Goal: Task Accomplishment & Management: Manage account settings

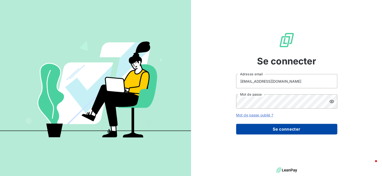
click at [286, 129] on button "Se connecter" at bounding box center [286, 128] width 101 height 11
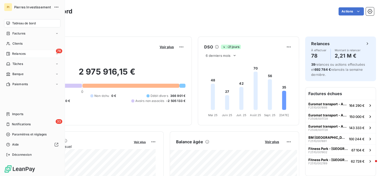
click at [20, 55] on span "Relances" at bounding box center [18, 53] width 13 height 5
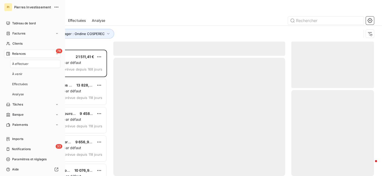
scroll to position [122, 79]
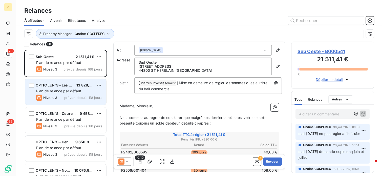
click at [71, 91] on span "Plan de relance par défaut" at bounding box center [58, 91] width 45 height 4
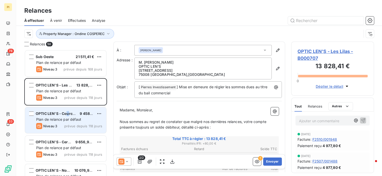
click at [69, 111] on div "OPTIC LEN'S - Courcouronnes 9 458,00 € Plan de relance par défaut Niveau 3 prév…" at bounding box center [65, 120] width 81 height 26
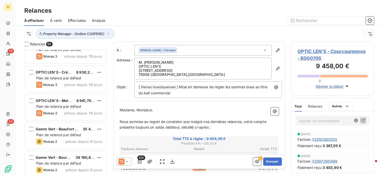
scroll to position [152, 0]
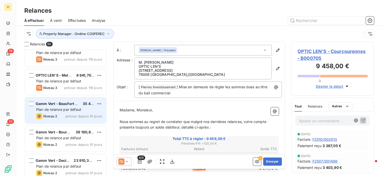
drag, startPoint x: 52, startPoint y: 111, endPoint x: 72, endPoint y: 108, distance: 19.7
click at [53, 111] on div "Plan de relance par défaut" at bounding box center [69, 109] width 66 height 5
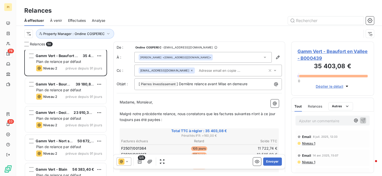
scroll to position [202, 0]
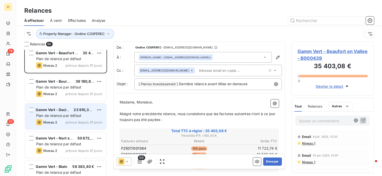
click at [71, 117] on span "Plan de relance par défaut" at bounding box center [58, 115] width 45 height 4
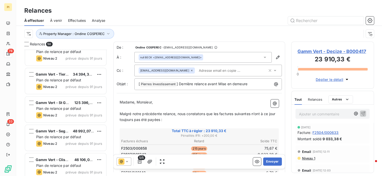
scroll to position [405, 0]
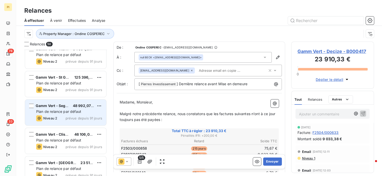
click at [67, 113] on span "Plan de relance par défaut" at bounding box center [58, 111] width 45 height 4
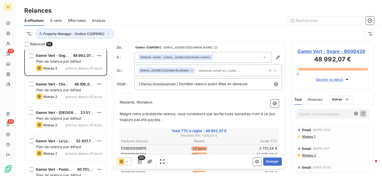
scroll to position [455, 0]
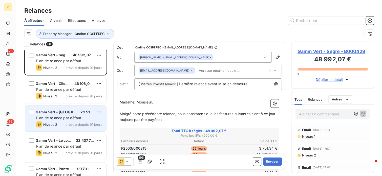
click at [72, 117] on span "Plan de relance par défaut" at bounding box center [58, 117] width 45 height 4
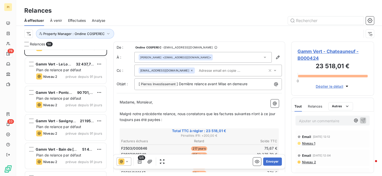
scroll to position [531, 0]
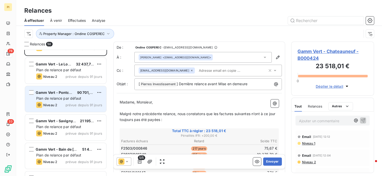
click at [71, 107] on div "Niveau 2 prévue depuis 91 jours" at bounding box center [69, 105] width 66 height 6
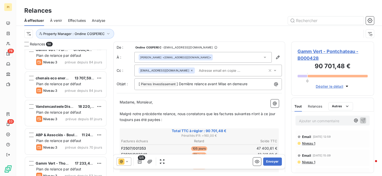
scroll to position [809, 0]
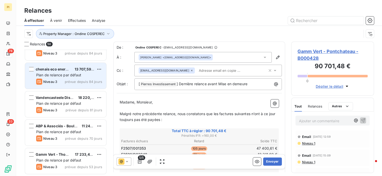
click at [59, 82] on div "Niveau 3 prévue depuis 84 jours" at bounding box center [69, 81] width 66 height 6
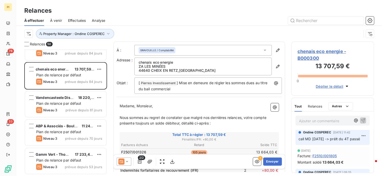
scroll to position [51, 0]
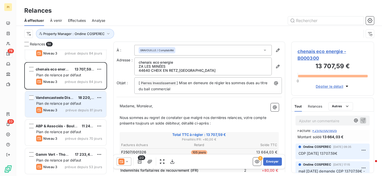
click at [71, 109] on span "prévue depuis 81 jours" at bounding box center [84, 110] width 37 height 4
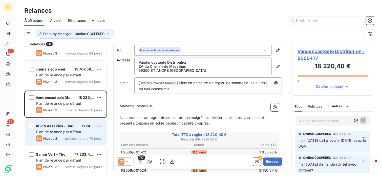
drag, startPoint x: 73, startPoint y: 127, endPoint x: 78, endPoint y: 127, distance: 4.8
click at [73, 127] on span "ABP & Associés - Boulogne Billancou" at bounding box center [68, 125] width 65 height 4
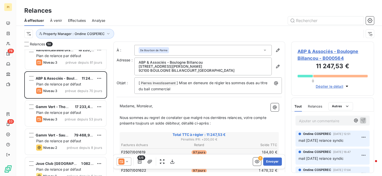
scroll to position [860, 0]
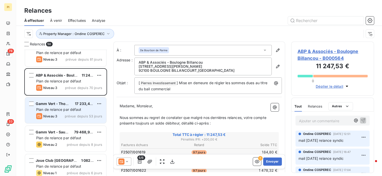
drag, startPoint x: 74, startPoint y: 112, endPoint x: 77, endPoint y: 113, distance: 3.5
click at [77, 113] on div "Gamm Vert - Thouars 17 233,42 € Plan de relance par défaut Niveau 3 prévue depu…" at bounding box center [65, 110] width 81 height 26
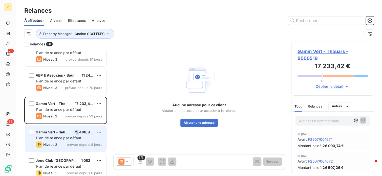
drag, startPoint x: 77, startPoint y: 113, endPoint x: 77, endPoint y: 125, distance: 12.1
click at [77, 125] on div "Gamm Vert - Saumur 79 468,98 € Plan de relance par défaut Niveau 2 prévue depui…" at bounding box center [65, 138] width 81 height 26
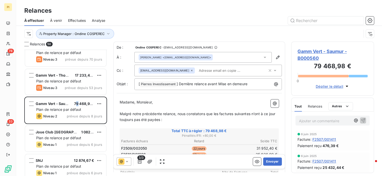
scroll to position [911, 0]
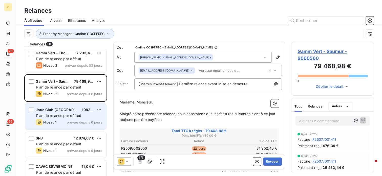
click at [78, 116] on span "Plan de relance par défaut" at bounding box center [58, 115] width 45 height 4
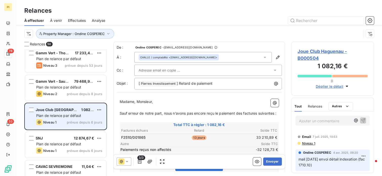
scroll to position [936, 0]
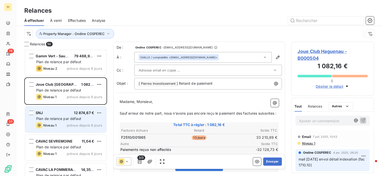
drag, startPoint x: 76, startPoint y: 118, endPoint x: 83, endPoint y: 120, distance: 8.0
click at [76, 118] on span "Plan de relance par défaut" at bounding box center [58, 118] width 45 height 4
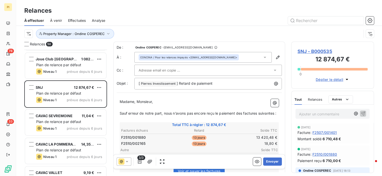
scroll to position [961, 0]
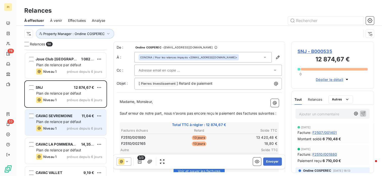
click at [86, 129] on span "prévue depuis 6 jours" at bounding box center [84, 128] width 35 height 4
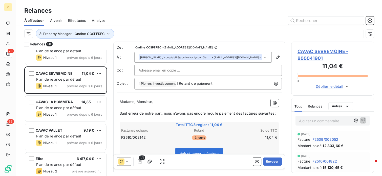
scroll to position [1012, 0]
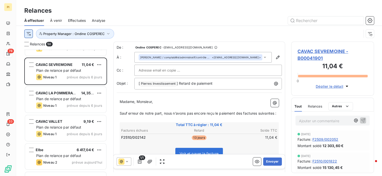
click at [29, 33] on html "PI 78 33 Relances À effectuer À venir Effectuées Analyse Property Manager : [PE…" at bounding box center [191, 88] width 382 height 176
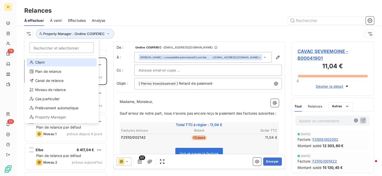
click at [43, 64] on div "Client" at bounding box center [62, 62] width 70 height 8
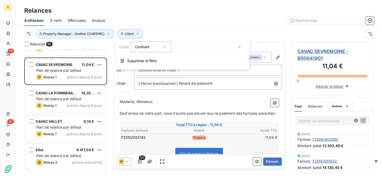
click at [191, 48] on div at bounding box center [209, 46] width 73 height 11
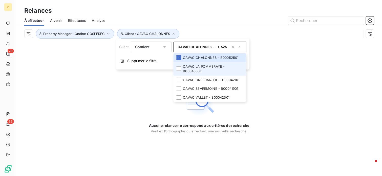
type input "CAVAC"
click at [195, 70] on li "CAVAC LA POMMERAYE - B00043301" at bounding box center [209, 68] width 73 height 13
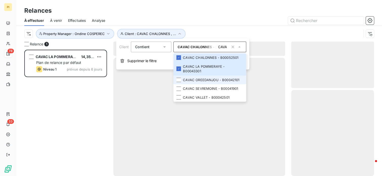
click at [194, 80] on li "CAVAC OREEDANJOU - B00042101" at bounding box center [209, 79] width 73 height 9
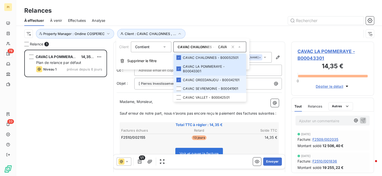
scroll to position [122, 79]
click at [192, 88] on li "CAVAC SEVREMOINE - B00041901" at bounding box center [209, 88] width 73 height 9
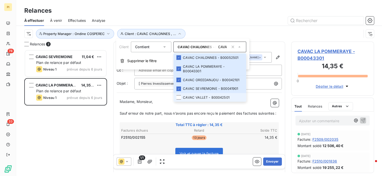
click at [194, 97] on li "CAVAC VALLET - B00042501" at bounding box center [209, 97] width 73 height 9
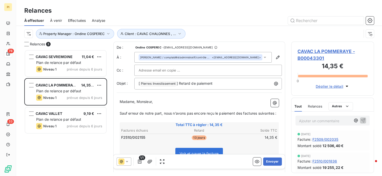
click at [70, 145] on div "CAVAC SEVREMOINE 11,04 € Plan de relance par défaut Niveau 1 prévue depuis 6 jo…" at bounding box center [65, 113] width 83 height 126
click at [169, 36] on button "Client : CAVAC CHALONNES , ..." at bounding box center [151, 34] width 68 height 10
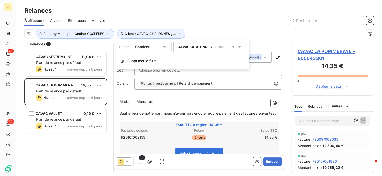
click at [221, 50] on div "CAVAC CHALONNES - B00052501 , CAVAC LA POMMERAYE - B00043301 , CAVAC OREEDANJOU…" at bounding box center [209, 46] width 73 height 11
type input "CAVAC"
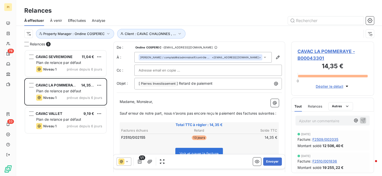
click at [69, 141] on div "CAVAC SEVREMOINE 11,04 € Plan de relance par défaut Niveau 1 prévue depuis 6 jo…" at bounding box center [65, 113] width 83 height 126
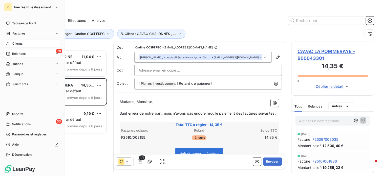
click at [18, 44] on span "Clients" at bounding box center [17, 43] width 10 height 5
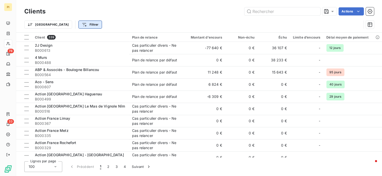
click at [67, 25] on html "PI 78 33 Clients Actions Trier Filtrer Client 339 Plan de relance Montant d'enc…" at bounding box center [191, 88] width 382 height 176
click at [36, 22] on html "PI 78 33 Clients Actions Trier Filtrer Client 339 Plan de relance Montant d'enc…" at bounding box center [191, 88] width 382 height 176
click at [36, 24] on html "PI 78 33 Clients Actions Trier Filtrer Client 339 Plan de relance Montant d'enc…" at bounding box center [191, 88] width 382 height 176
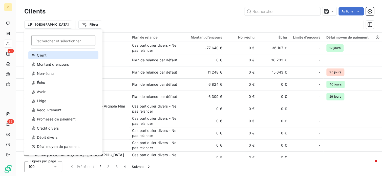
click at [47, 54] on div "Client" at bounding box center [63, 55] width 70 height 8
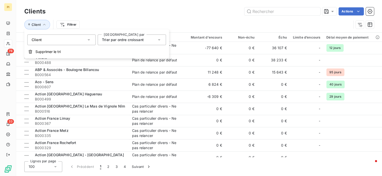
click at [123, 40] on span "Trier par ordre croissant" at bounding box center [123, 39] width 42 height 4
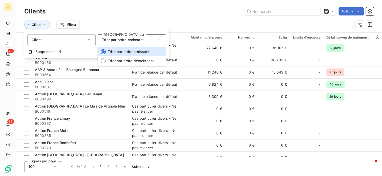
click at [122, 41] on span "Trier par ordre croissant" at bounding box center [123, 39] width 42 height 4
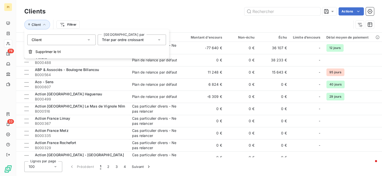
click at [83, 36] on div "Client" at bounding box center [61, 39] width 68 height 11
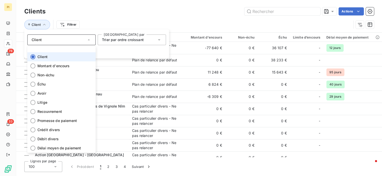
click at [54, 58] on li "Client" at bounding box center [61, 56] width 68 height 9
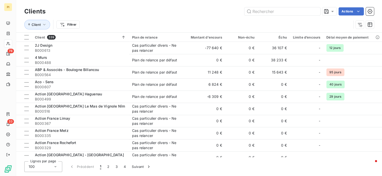
click at [120, 24] on div "Client Filtrer" at bounding box center [187, 25] width 327 height 10
click at [68, 25] on html "PI 78 33 Clients Actions Client Filtrer Client 339 Plan de relance Montant d'en…" at bounding box center [191, 88] width 382 height 176
click at [127, 13] on html "PI 78 33 Clients Actions Client Filtrer Client 339 Plan de relance Montant d'en…" at bounding box center [191, 88] width 382 height 176
click at [77, 24] on html "PI 78 33 Clients Actions Client Filtrer Client 339 Plan de relance Montant d'en…" at bounding box center [191, 88] width 382 height 176
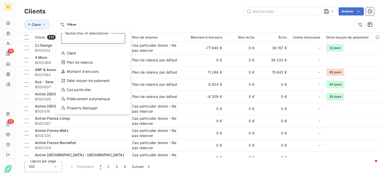
click at [96, 40] on input "Rechercher et sélectionner" at bounding box center [93, 38] width 64 height 11
click at [109, 39] on input "Rechercher et sélectionner" at bounding box center [93, 38] width 64 height 11
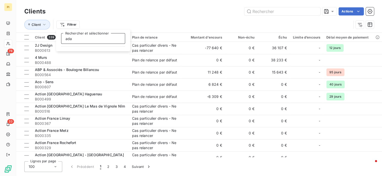
type input "ada"
click at [43, 26] on html "PI 78 33 Clients Actions Client Filtrer ada Rechercher et sélectionner Client 3…" at bounding box center [191, 88] width 382 height 176
click at [44, 26] on icon "button" at bounding box center [44, 24] width 5 height 5
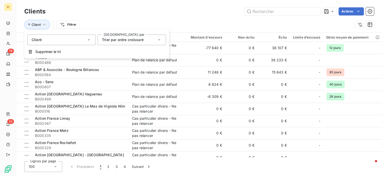
click at [127, 27] on div "Client Filtrer" at bounding box center [187, 25] width 327 height 10
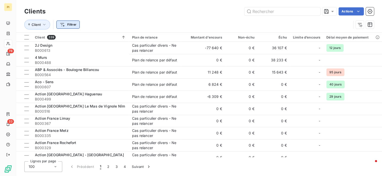
click at [72, 27] on html "PI 78 33 Clients Actions Client Filtrer Client 339 Plan de relance Montant d'en…" at bounding box center [191, 88] width 382 height 176
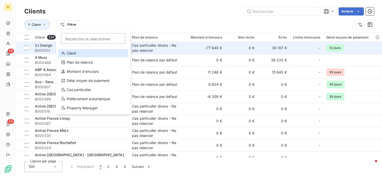
drag, startPoint x: 71, startPoint y: 51, endPoint x: 123, endPoint y: 44, distance: 52.6
click at [71, 51] on div "Client" at bounding box center [93, 53] width 70 height 8
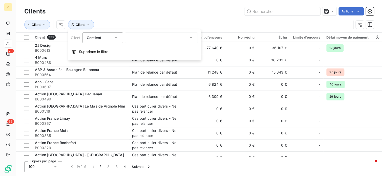
click at [141, 37] on div at bounding box center [161, 37] width 73 height 11
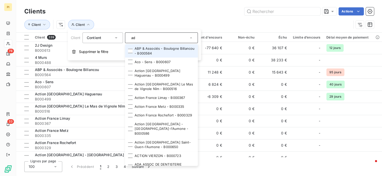
type input "ada"
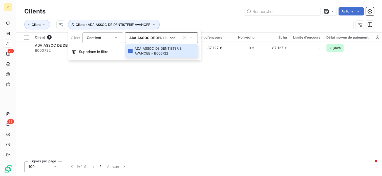
click at [220, 79] on div "Client 1 Plan de relance Montant d'encours Non-échu Échu Limite d’encours Délai…" at bounding box center [199, 95] width 366 height 124
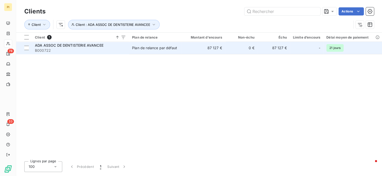
click at [197, 48] on td "87 127 €" at bounding box center [204, 48] width 44 height 12
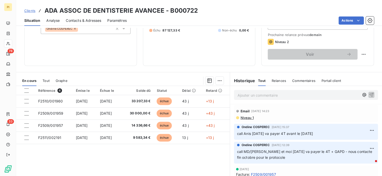
scroll to position [76, 0]
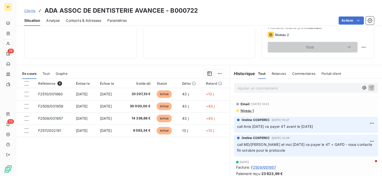
click at [242, 109] on span "Niveau 1" at bounding box center [247, 110] width 14 height 4
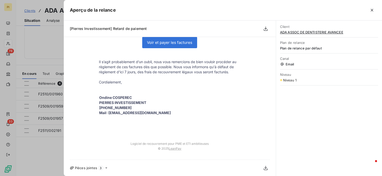
scroll to position [0, 0]
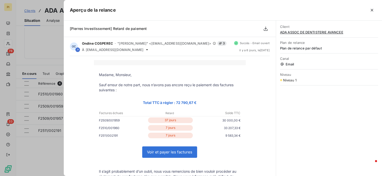
click at [372, 12] on icon "button" at bounding box center [371, 10] width 5 height 5
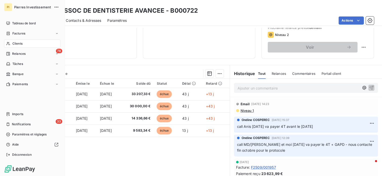
click at [21, 49] on nav "Tableau de bord Factures Clients 78 Relances Tâches Banque Paiements" at bounding box center [32, 53] width 56 height 69
click at [20, 56] on div "78 Relances" at bounding box center [32, 54] width 56 height 8
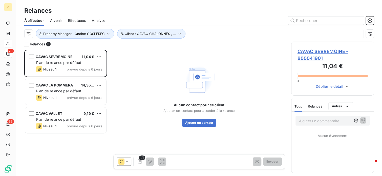
scroll to position [122, 79]
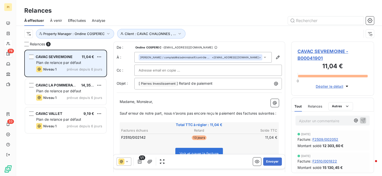
click at [88, 67] on span "prévue depuis 6 jours" at bounding box center [84, 69] width 35 height 4
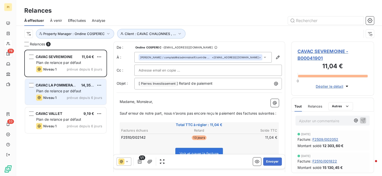
click at [76, 99] on span "prévue depuis 6 jours" at bounding box center [84, 97] width 35 height 4
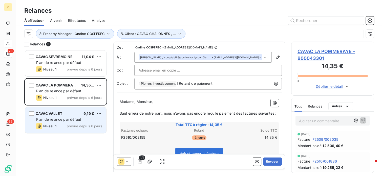
click at [73, 125] on span "prévue depuis 6 jours" at bounding box center [84, 126] width 35 height 4
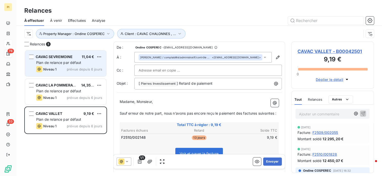
drag, startPoint x: 77, startPoint y: 64, endPoint x: 100, endPoint y: 68, distance: 23.4
click at [78, 64] on span "Plan de relance par défaut" at bounding box center [58, 62] width 45 height 4
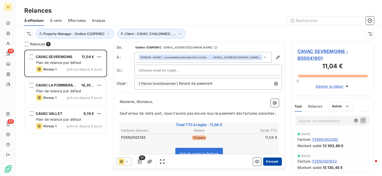
click at [270, 161] on button "Envoyer" at bounding box center [272, 161] width 18 height 8
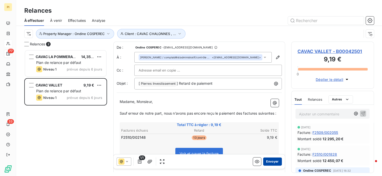
click at [264, 161] on button "Envoyer" at bounding box center [272, 161] width 18 height 8
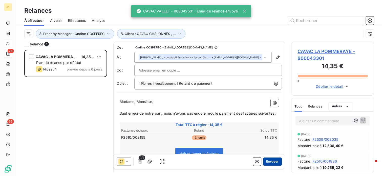
click at [266, 161] on button "Envoyer" at bounding box center [272, 161] width 18 height 8
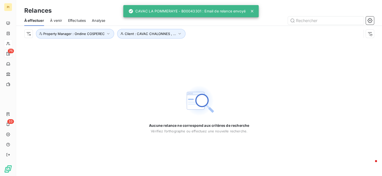
drag, startPoint x: 96, startPoint y: 54, endPoint x: 49, endPoint y: 55, distance: 47.6
click at [95, 54] on div "Aucune relance ne correspond aux critères de recherche [PERSON_NAME] l’orthogra…" at bounding box center [199, 108] width 366 height 134
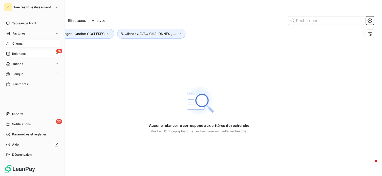
click at [23, 43] on div "Clients" at bounding box center [32, 43] width 56 height 8
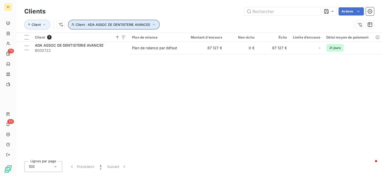
click at [148, 23] on span "Client : ADA ASSOC DE DENTISTERIE AVANCEE" at bounding box center [113, 25] width 75 height 4
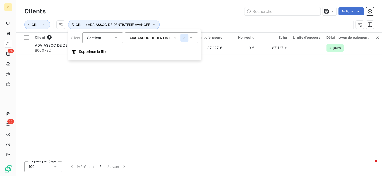
click at [185, 38] on icon "button" at bounding box center [184, 37] width 5 height 5
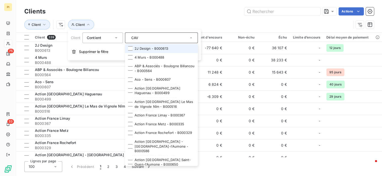
type input "CAV"
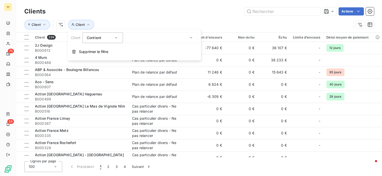
click at [167, 41] on div "CAV" at bounding box center [161, 37] width 73 height 11
type input "CAV"
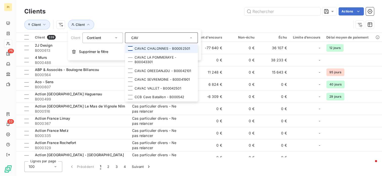
click at [130, 49] on div at bounding box center [130, 48] width 5 height 5
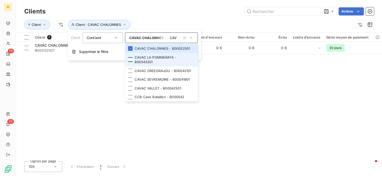
click at [130, 59] on div at bounding box center [130, 59] width 5 height 5
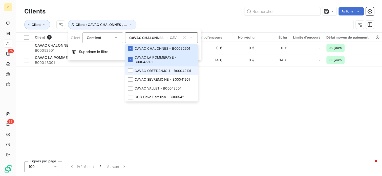
click at [131, 72] on div at bounding box center [130, 70] width 5 height 5
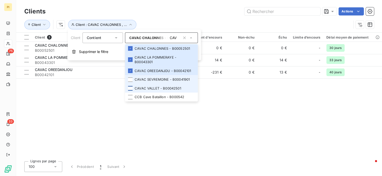
drag, startPoint x: 131, startPoint y: 80, endPoint x: 131, endPoint y: 88, distance: 7.8
click at [131, 80] on div at bounding box center [130, 79] width 5 height 5
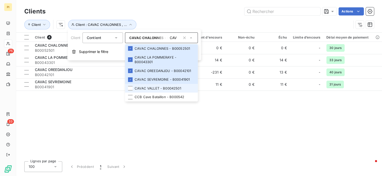
drag, startPoint x: 131, startPoint y: 87, endPoint x: 135, endPoint y: 90, distance: 4.7
click at [132, 87] on div at bounding box center [130, 88] width 5 height 5
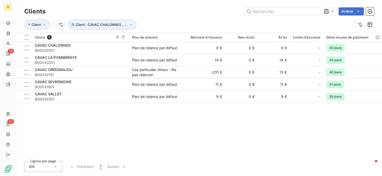
click at [85, 130] on div "Client 5 Plan de relance Montant d'encours Non-échu Échu Limite d’encours Délai…" at bounding box center [199, 95] width 366 height 124
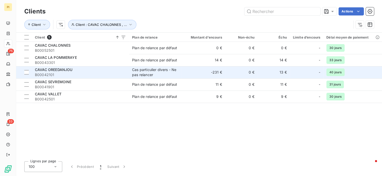
click at [69, 73] on span "B00042101" at bounding box center [80, 74] width 91 height 5
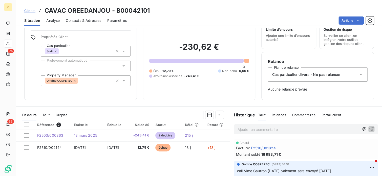
scroll to position [25, 0]
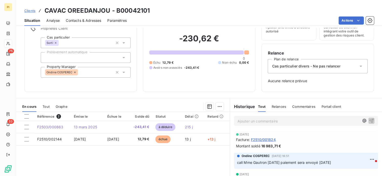
click at [119, 89] on div "Informations client Propriétés Client Cas particulier Sorti Prélèvement automat…" at bounding box center [80, 49] width 113 height 86
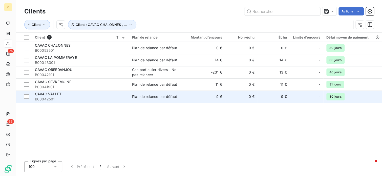
drag, startPoint x: 233, startPoint y: 103, endPoint x: 233, endPoint y: 100, distance: 3.3
click at [234, 103] on div "Client 5 Plan de relance Montant d'encours Non-échu Échu Limite d’encours Délai…" at bounding box center [199, 95] width 366 height 124
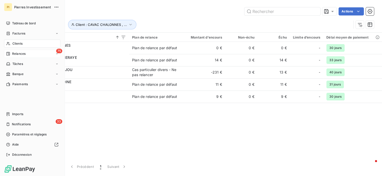
drag, startPoint x: 21, startPoint y: 53, endPoint x: 29, endPoint y: 54, distance: 7.9
click at [21, 53] on span "Relances" at bounding box center [18, 53] width 13 height 5
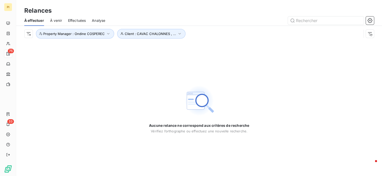
drag, startPoint x: 54, startPoint y: 18, endPoint x: 63, endPoint y: 21, distance: 9.0
click at [54, 19] on span "À venir" at bounding box center [56, 20] width 12 height 5
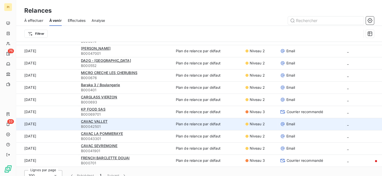
scroll to position [17, 0]
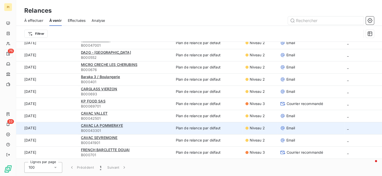
click at [127, 130] on span "B00043301" at bounding box center [125, 130] width 89 height 5
click at [127, 126] on div "CAVAC LA POMMERAYE" at bounding box center [125, 125] width 89 height 5
click at [106, 126] on span "CAVAC LA POMMERAYE" at bounding box center [102, 125] width 42 height 4
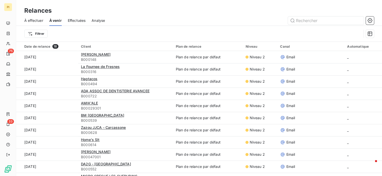
click at [35, 20] on span "À effectuer" at bounding box center [33, 20] width 19 height 5
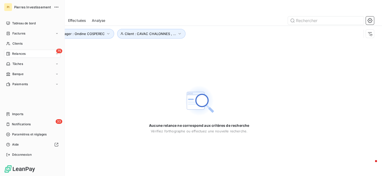
drag, startPoint x: 18, startPoint y: 45, endPoint x: 34, endPoint y: 49, distance: 16.8
click at [18, 45] on span "Clients" at bounding box center [17, 43] width 10 height 5
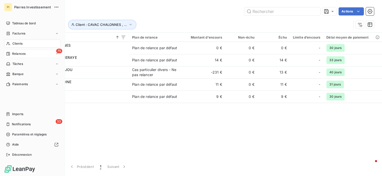
click at [22, 56] on span "Relances" at bounding box center [18, 53] width 13 height 5
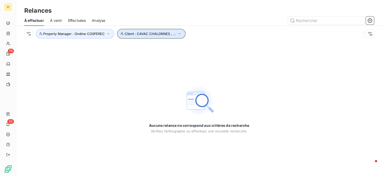
drag, startPoint x: 178, startPoint y: 33, endPoint x: 180, endPoint y: 38, distance: 4.6
click at [178, 34] on icon "button" at bounding box center [179, 33] width 5 height 5
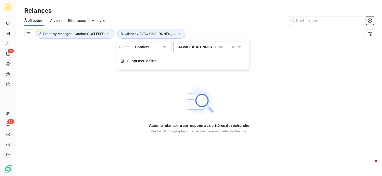
drag, startPoint x: 234, startPoint y: 47, endPoint x: 223, endPoint y: 49, distance: 11.4
click at [234, 47] on icon "button" at bounding box center [232, 46] width 5 height 5
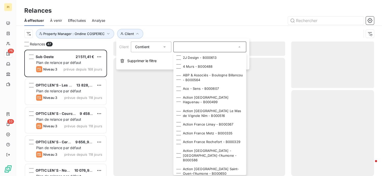
scroll to position [122, 79]
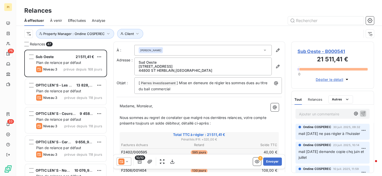
click at [180, 30] on div "Client Property Manager : [PERSON_NAME]" at bounding box center [192, 34] width 337 height 10
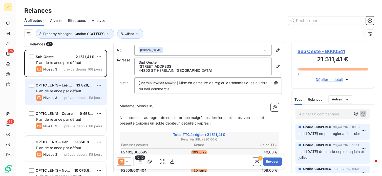
click at [53, 90] on span "Plan de relance par défaut" at bounding box center [58, 91] width 45 height 4
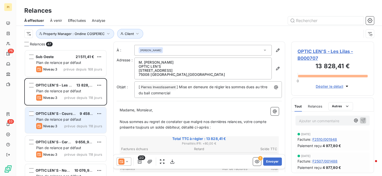
click at [69, 118] on span "Plan de relance par défaut" at bounding box center [58, 119] width 45 height 4
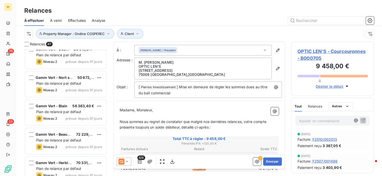
scroll to position [278, 0]
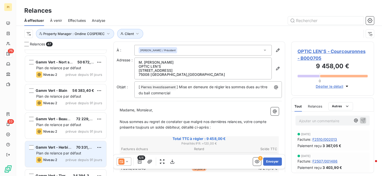
click at [71, 151] on span "Plan de relance par défaut" at bounding box center [58, 152] width 45 height 4
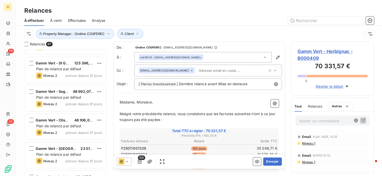
scroll to position [430, 0]
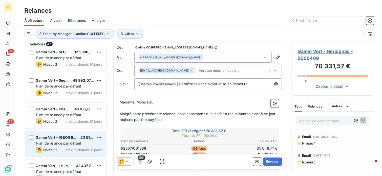
click at [68, 143] on span "Plan de relance par défaut" at bounding box center [58, 142] width 45 height 4
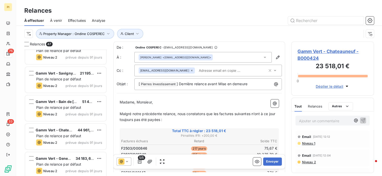
scroll to position [582, 0]
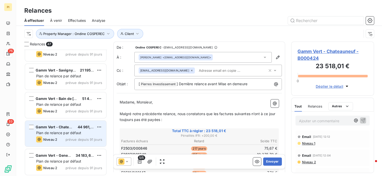
click at [70, 136] on div "Niveau 2 prévue depuis 91 jours" at bounding box center [69, 139] width 66 height 6
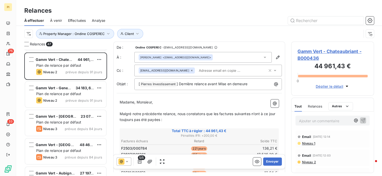
scroll to position [658, 0]
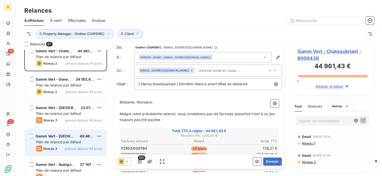
click at [71, 146] on span "prévue depuis 84 jours" at bounding box center [83, 148] width 37 height 4
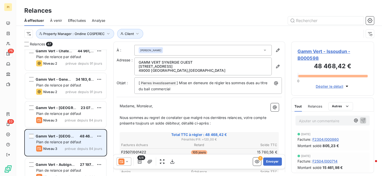
scroll to position [683, 0]
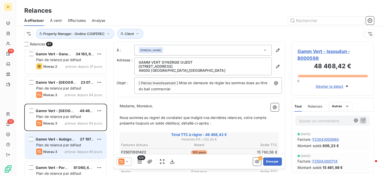
click at [73, 146] on span "Plan de relance par défaut" at bounding box center [58, 144] width 45 height 4
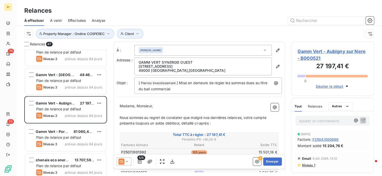
scroll to position [733, 0]
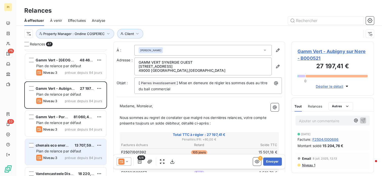
drag, startPoint x: 76, startPoint y: 154, endPoint x: 95, endPoint y: 150, distance: 19.1
click at [77, 154] on div "Niveau 3 prévue depuis 84 jours" at bounding box center [69, 157] width 66 height 6
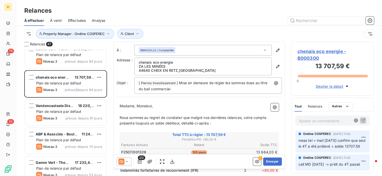
scroll to position [809, 0]
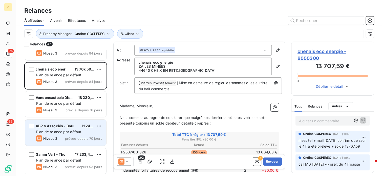
click at [73, 138] on span "prévue depuis 70 jours" at bounding box center [83, 138] width 37 height 4
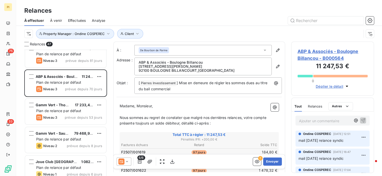
scroll to position [860, 0]
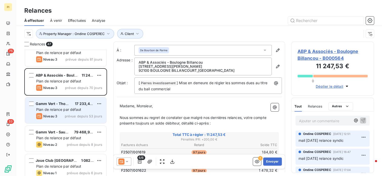
click at [74, 113] on div "Niveau 3 prévue depuis 53 jours" at bounding box center [69, 116] width 66 height 6
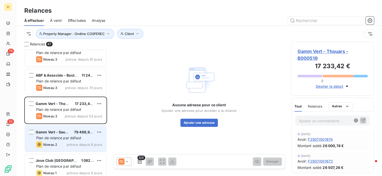
click at [73, 139] on span "Plan de relance par défaut" at bounding box center [58, 137] width 45 height 4
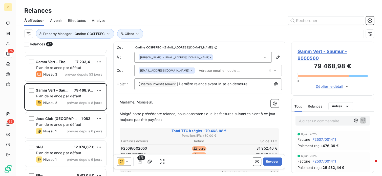
scroll to position [911, 0]
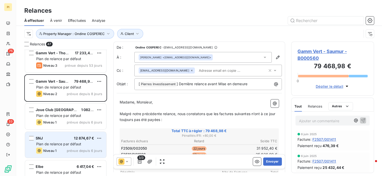
click at [73, 144] on span "Plan de relance par défaut" at bounding box center [58, 143] width 45 height 4
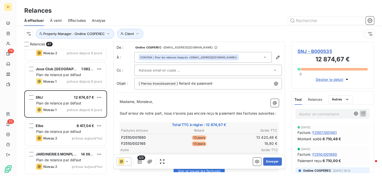
scroll to position [961, 0]
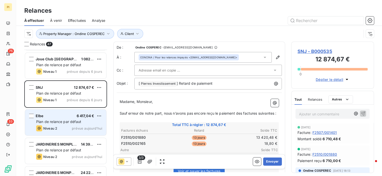
click at [75, 115] on div "Elbe 6 417,04 €" at bounding box center [69, 115] width 66 height 5
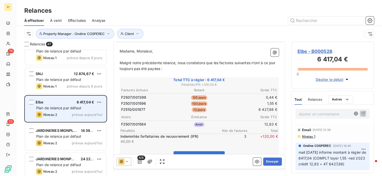
scroll to position [986, 0]
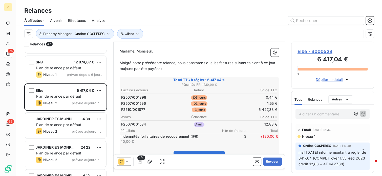
drag, startPoint x: 326, startPoint y: 115, endPoint x: 332, endPoint y: 113, distance: 6.3
click at [328, 115] on p "Ajouter un commentaire ﻿" at bounding box center [325, 114] width 52 height 6
click at [361, 113] on icon "button" at bounding box center [363, 113] width 4 height 4
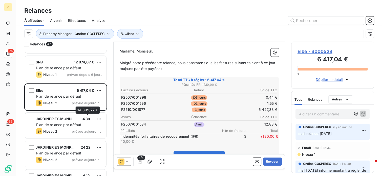
drag, startPoint x: 84, startPoint y: 118, endPoint x: 112, endPoint y: 115, distance: 27.4
click at [84, 118] on span "14 399,77 €" at bounding box center [91, 118] width 20 height 4
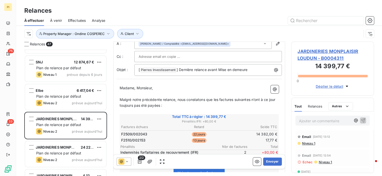
scroll to position [25, 0]
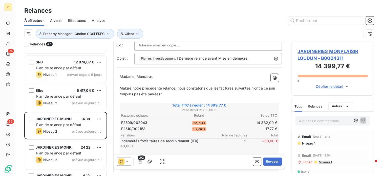
click at [310, 143] on span "Niveau 1" at bounding box center [308, 143] width 14 height 4
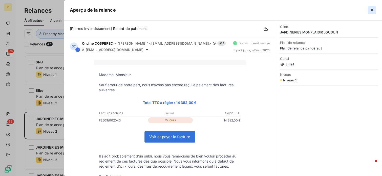
click at [371, 12] on icon "button" at bounding box center [371, 10] width 5 height 5
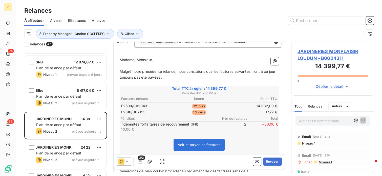
scroll to position [51, 0]
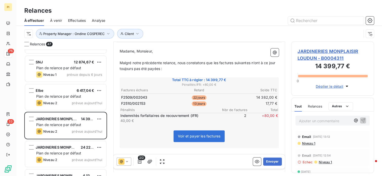
click at [127, 158] on div at bounding box center [124, 161] width 15 height 8
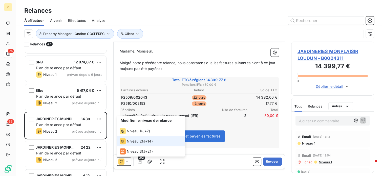
click at [138, 140] on span "Niveau 2" at bounding box center [134, 140] width 15 height 5
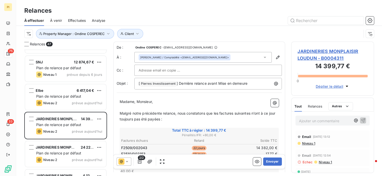
click at [125, 161] on icon at bounding box center [126, 161] width 5 height 5
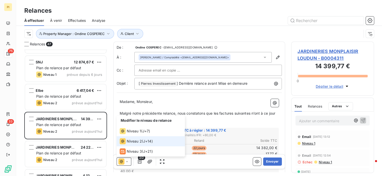
click at [125, 161] on icon at bounding box center [126, 161] width 5 height 5
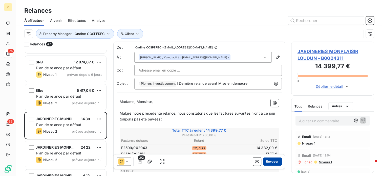
click at [272, 162] on button "Envoyer" at bounding box center [272, 161] width 18 height 8
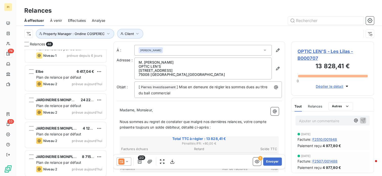
scroll to position [986, 0]
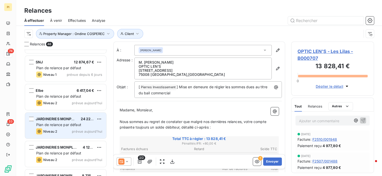
click at [74, 122] on div "Plan de relance par défaut" at bounding box center [69, 124] width 66 height 5
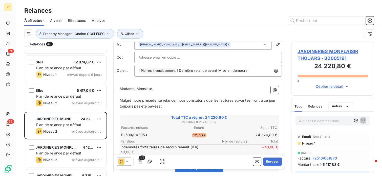
scroll to position [25, 0]
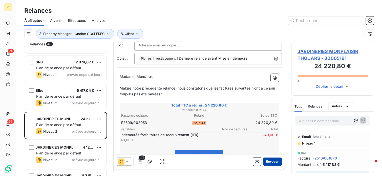
click at [267, 158] on button "Envoyer" at bounding box center [272, 161] width 18 height 8
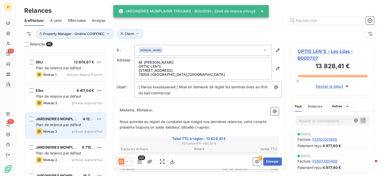
drag, startPoint x: 70, startPoint y: 131, endPoint x: 109, endPoint y: 131, distance: 38.9
click at [70, 131] on div "Niveau 2 prévue aujourd’hui" at bounding box center [69, 131] width 66 height 6
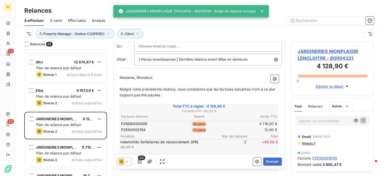
scroll to position [25, 0]
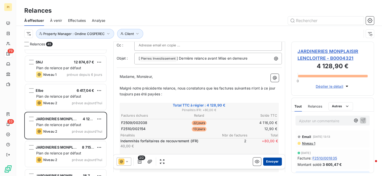
click at [269, 162] on button "Envoyer" at bounding box center [272, 161] width 18 height 8
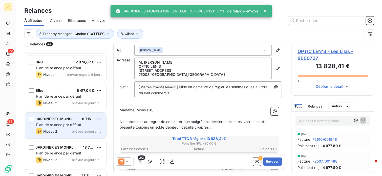
click at [83, 132] on span "prévue aujourd’hui" at bounding box center [87, 131] width 30 height 4
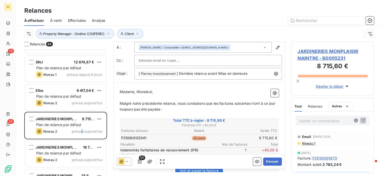
scroll to position [25, 0]
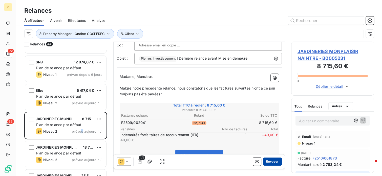
click at [267, 161] on button "Envoyer" at bounding box center [272, 161] width 18 height 8
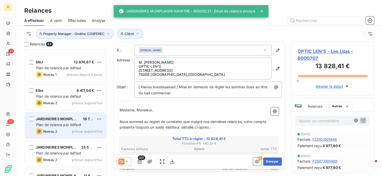
click at [83, 127] on div "JARDINERIES MONPLAISIR CHATELLERAUL 18 774,91 € Plan de relance par défaut Nive…" at bounding box center [65, 125] width 81 height 26
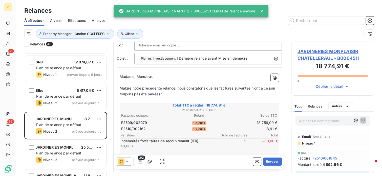
scroll to position [25, 0]
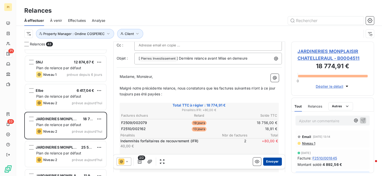
click at [269, 161] on button "Envoyer" at bounding box center [272, 161] width 18 height 8
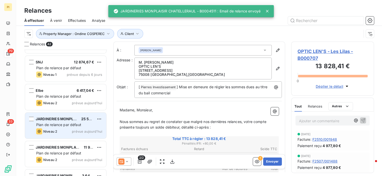
drag, startPoint x: 81, startPoint y: 126, endPoint x: 95, endPoint y: 125, distance: 14.5
click at [81, 126] on div "Plan de relance par défaut" at bounding box center [69, 124] width 66 height 5
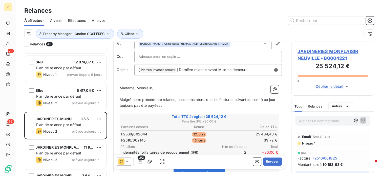
scroll to position [25, 0]
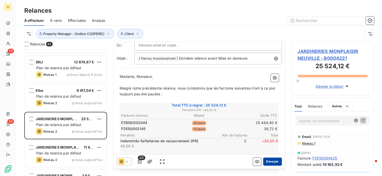
click at [271, 160] on button "Envoyer" at bounding box center [272, 161] width 18 height 8
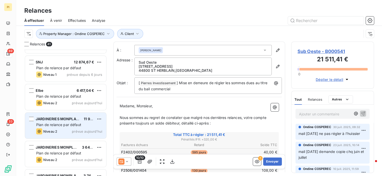
click at [75, 126] on span "Plan de relance par défaut" at bounding box center [58, 124] width 45 height 4
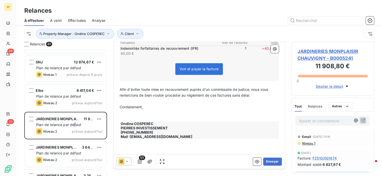
scroll to position [126, 0]
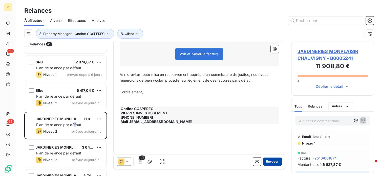
click at [270, 162] on button "Envoyer" at bounding box center [272, 161] width 18 height 8
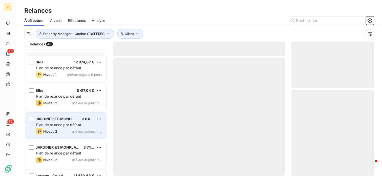
drag, startPoint x: 74, startPoint y: 127, endPoint x: 77, endPoint y: 128, distance: 3.3
click at [74, 128] on div "Niveau 2 prévue aujourd’hui" at bounding box center [69, 131] width 66 height 6
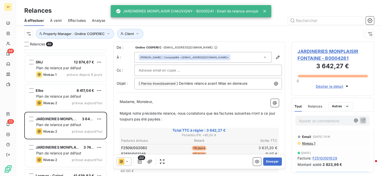
scroll to position [25, 0]
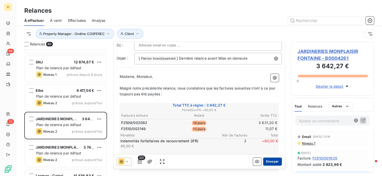
click at [272, 161] on button "Envoyer" at bounding box center [272, 161] width 18 height 8
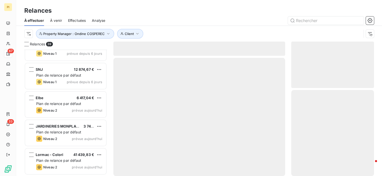
scroll to position [979, 0]
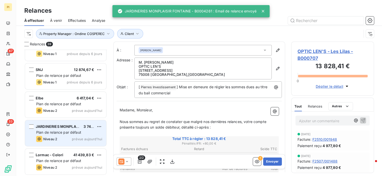
drag, startPoint x: 73, startPoint y: 134, endPoint x: 81, endPoint y: 133, distance: 8.6
click at [76, 134] on div "Plan de relance par défaut" at bounding box center [69, 131] width 66 height 5
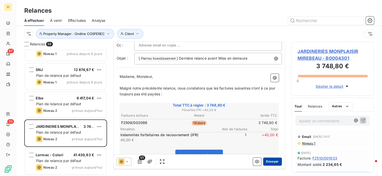
click at [269, 161] on button "Envoyer" at bounding box center [272, 161] width 18 height 8
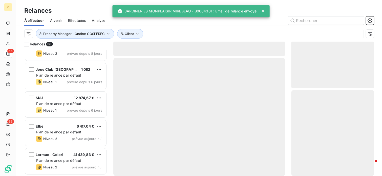
scroll to position [950, 0]
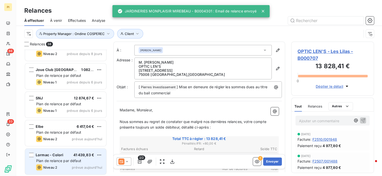
click at [72, 148] on div "Lormac - Colori 41 439,83 € Plan de relance par défaut Niveau 2 prévue [DATE]" at bounding box center [65, 161] width 81 height 26
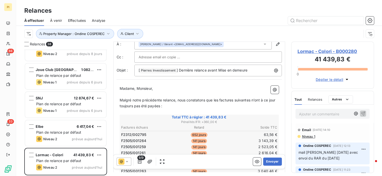
scroll to position [25, 0]
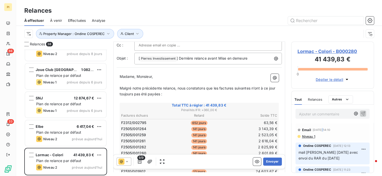
click at [320, 132] on div "Email [DATE] 14:10" at bounding box center [332, 129] width 70 height 8
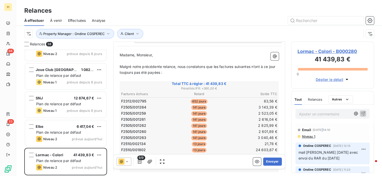
scroll to position [76, 0]
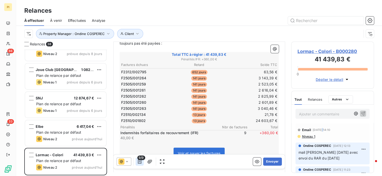
click at [140, 163] on icon "button" at bounding box center [140, 161] width 4 height 4
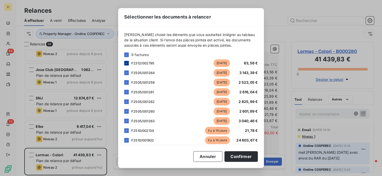
click at [127, 63] on icon at bounding box center [126, 62] width 3 height 3
click at [128, 72] on div at bounding box center [126, 72] width 5 height 5
click at [126, 84] on div at bounding box center [126, 82] width 5 height 5
click at [126, 55] on icon at bounding box center [126, 54] width 3 height 3
click at [127, 54] on icon at bounding box center [126, 54] width 3 height 3
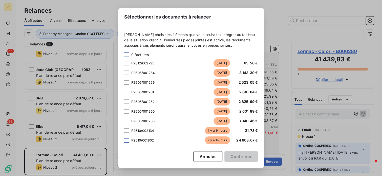
click at [127, 140] on div at bounding box center [126, 140] width 5 height 5
drag, startPoint x: 126, startPoint y: 130, endPoint x: 134, endPoint y: 132, distance: 8.0
click at [126, 130] on div at bounding box center [126, 130] width 5 height 5
click at [241, 156] on button "Confirmer" at bounding box center [240, 156] width 33 height 11
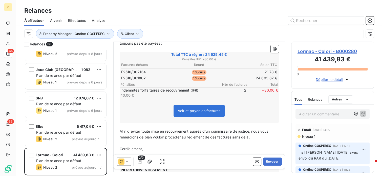
click at [123, 164] on div at bounding box center [124, 161] width 15 height 8
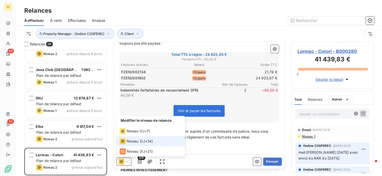
click at [125, 163] on icon at bounding box center [126, 161] width 5 height 5
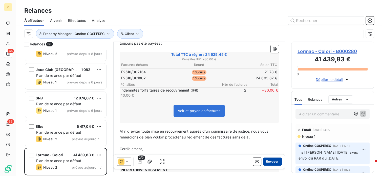
click at [267, 162] on button "Envoyer" at bounding box center [272, 161] width 18 height 8
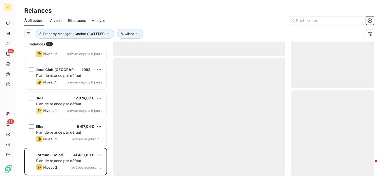
scroll to position [922, 0]
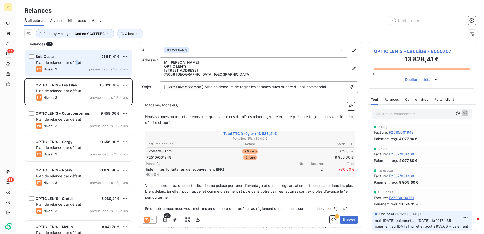
click at [77, 62] on span "Plan de relance par défaut" at bounding box center [58, 62] width 45 height 4
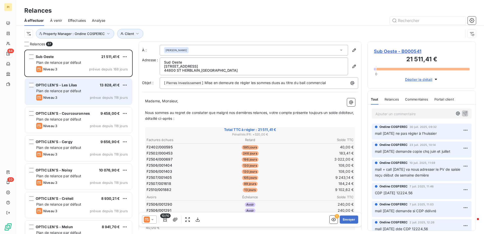
click at [76, 99] on div "Niveau 3 prévue depuis 118 jours" at bounding box center [82, 97] width 92 height 6
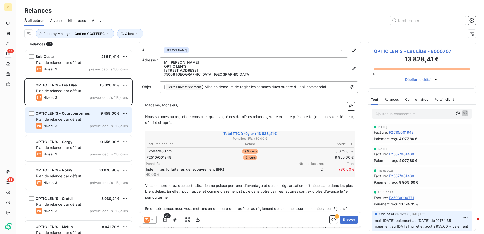
click at [100, 125] on span "prévue depuis 118 jours" at bounding box center [109, 126] width 38 height 4
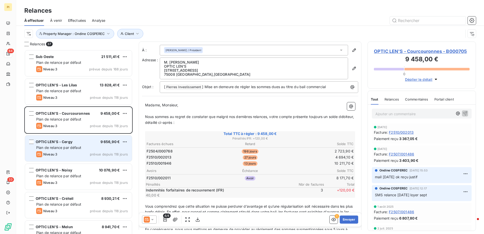
drag, startPoint x: 72, startPoint y: 153, endPoint x: 81, endPoint y: 157, distance: 10.1
click at [74, 154] on div "Niveau 3 prévue depuis 118 jours" at bounding box center [82, 154] width 92 height 6
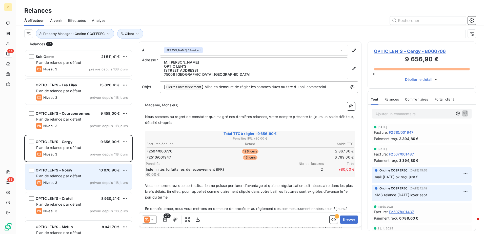
click at [79, 175] on span "Plan de relance par défaut" at bounding box center [58, 176] width 45 height 4
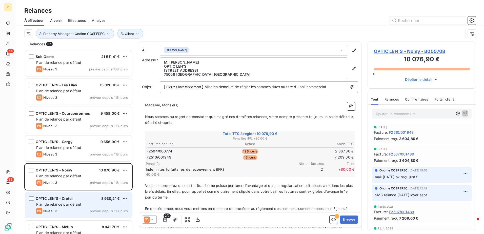
drag, startPoint x: 72, startPoint y: 202, endPoint x: 82, endPoint y: 195, distance: 12.7
click at [72, 175] on div "OPTIC LEN'S - Créteil 8 930,21 € Plan de relance par défaut Niveau 3 prévue dep…" at bounding box center [78, 205] width 107 height 26
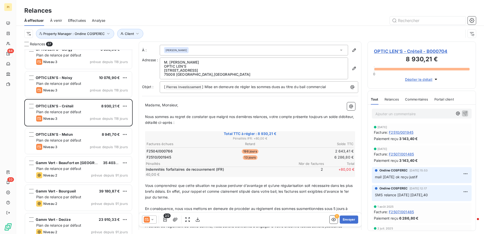
scroll to position [101, 0]
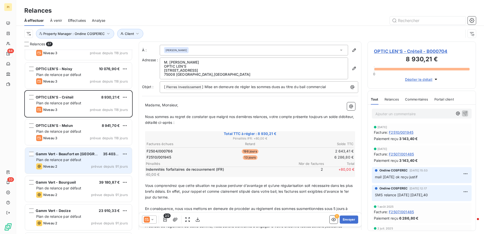
click at [73, 162] on div "Plan de relance par défaut" at bounding box center [82, 159] width 92 height 5
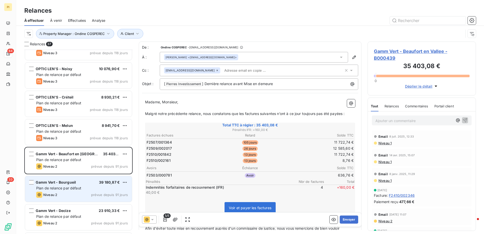
click at [68, 175] on div "Niveau 2 prévue depuis 91 jours" at bounding box center [82, 194] width 92 height 6
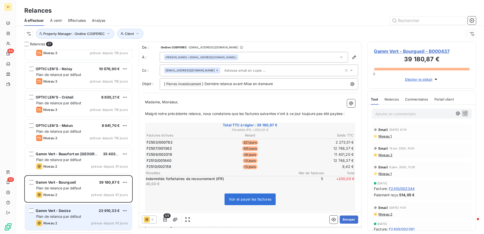
drag, startPoint x: 74, startPoint y: 218, endPoint x: 88, endPoint y: 206, distance: 17.8
click at [75, 175] on span "Plan de relance par défaut" at bounding box center [58, 216] width 45 height 4
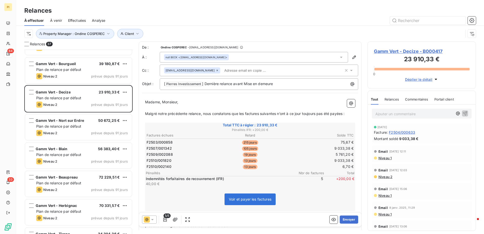
scroll to position [228, 0]
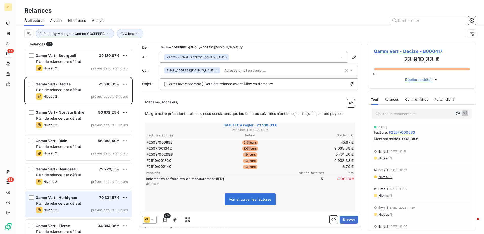
click at [74, 175] on div "Niveau 2 prévue depuis 91 jours" at bounding box center [82, 210] width 92 height 6
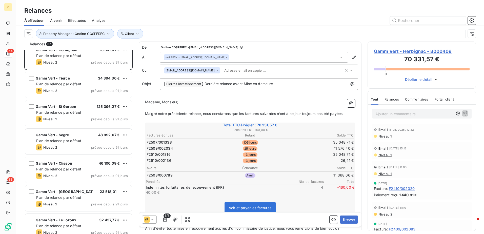
scroll to position [380, 0]
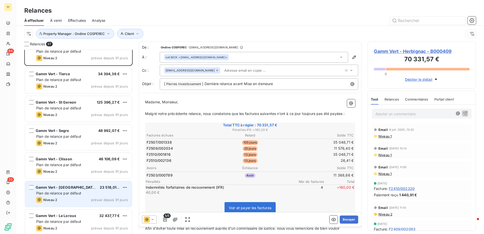
click at [73, 175] on span "Plan de relance par défaut" at bounding box center [58, 193] width 45 height 4
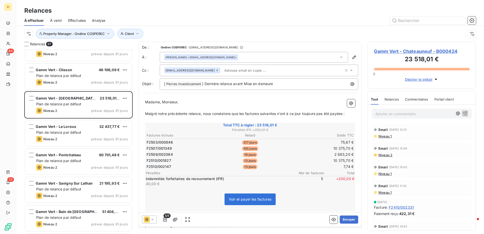
scroll to position [481, 0]
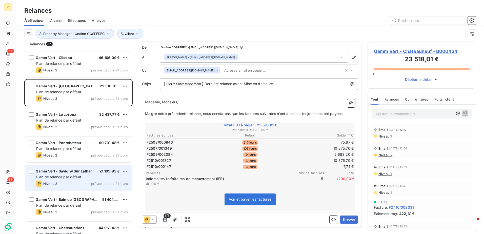
drag, startPoint x: 58, startPoint y: 208, endPoint x: 86, endPoint y: 175, distance: 42.7
click at [59, 175] on div "Plan de relance par défaut" at bounding box center [82, 205] width 92 height 5
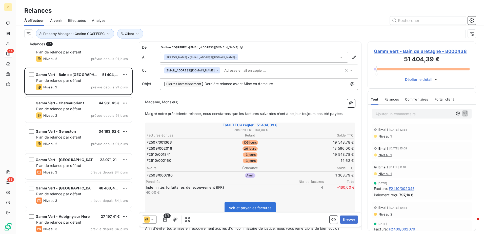
scroll to position [607, 0]
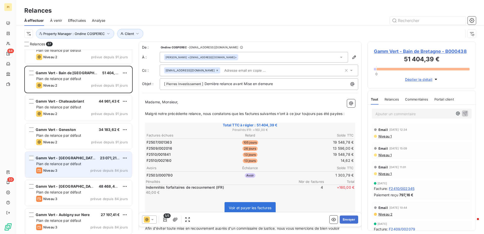
click at [61, 168] on div "Niveau 3 prévue depuis 84 jours" at bounding box center [82, 170] width 92 height 6
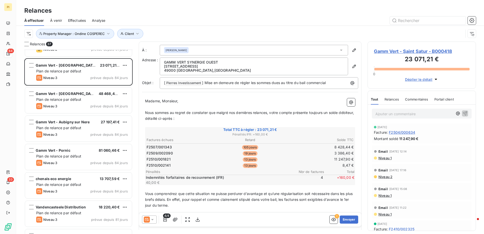
scroll to position [708, 0]
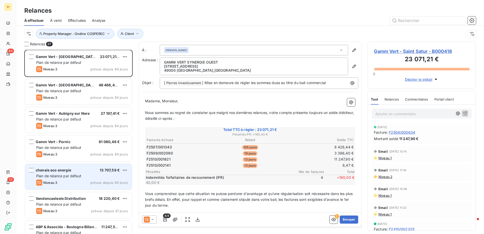
click at [62, 175] on div "chenais eco energie 13 707,59 € Plan de relance par défaut Niveau 3 prévue depu…" at bounding box center [78, 177] width 107 height 26
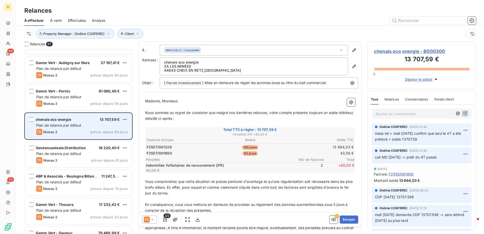
scroll to position [784, 0]
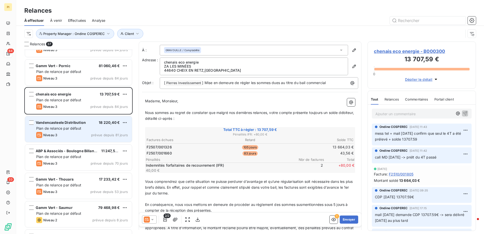
drag, startPoint x: 78, startPoint y: 134, endPoint x: 83, endPoint y: 130, distance: 6.1
click at [80, 133] on div "Niveau 3 prévue depuis 81 jours" at bounding box center [82, 135] width 92 height 6
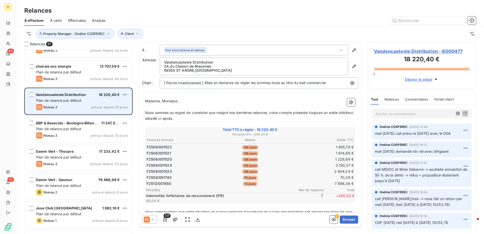
scroll to position [835, 0]
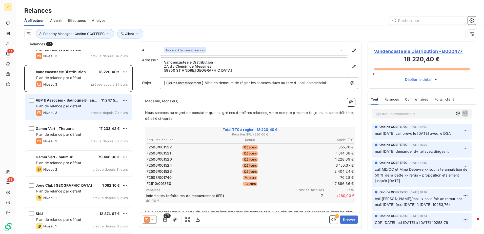
click at [84, 107] on div "Plan de relance par défaut" at bounding box center [82, 105] width 92 height 5
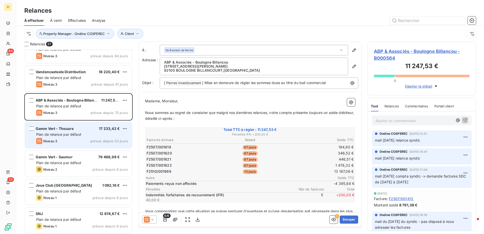
drag, startPoint x: 84, startPoint y: 140, endPoint x: 89, endPoint y: 137, distance: 5.3
click at [84, 140] on div "Niveau 3 prévue depuis 53 jours" at bounding box center [82, 141] width 92 height 6
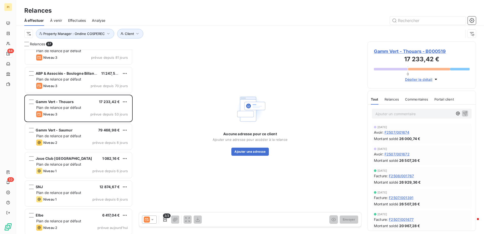
scroll to position [864, 0]
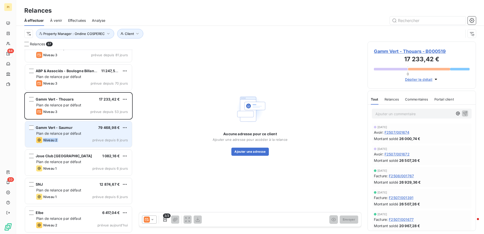
click at [89, 136] on div "Gamm Vert - Saumur 79 468,98 € Plan de relance par défaut Niveau 2 prévue depui…" at bounding box center [78, 134] width 107 height 26
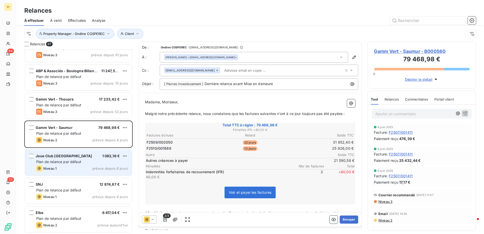
drag, startPoint x: 89, startPoint y: 136, endPoint x: 90, endPoint y: 167, distance: 30.6
click at [85, 167] on div "Niveau 1 prévue depuis 6 jours" at bounding box center [82, 168] width 92 height 6
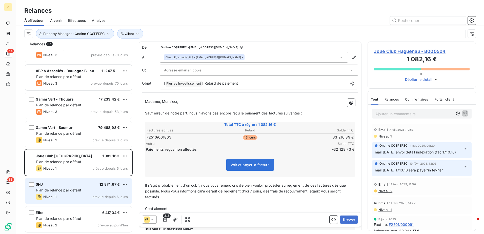
click at [104, 175] on span "prévue depuis 6 jours" at bounding box center [109, 196] width 35 height 4
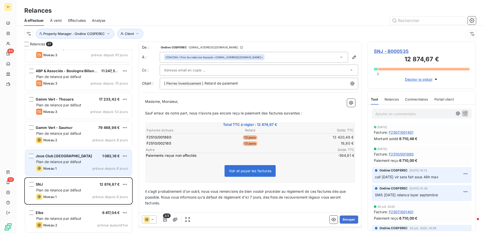
click at [95, 164] on div "Plan de relance par défaut" at bounding box center [82, 161] width 92 height 5
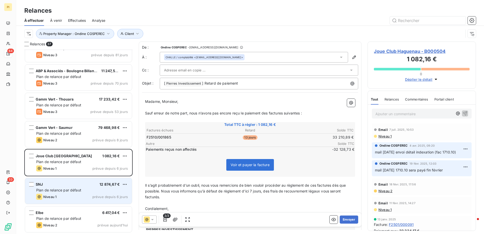
click at [95, 175] on div "Plan de relance par défaut" at bounding box center [82, 189] width 92 height 5
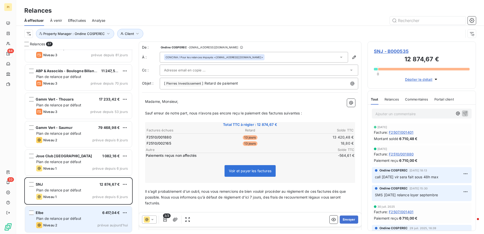
drag, startPoint x: 70, startPoint y: 219, endPoint x: 74, endPoint y: 216, distance: 3.9
click at [72, 175] on span "Plan de relance par défaut" at bounding box center [58, 218] width 45 height 4
